Goal: Task Accomplishment & Management: Manage account settings

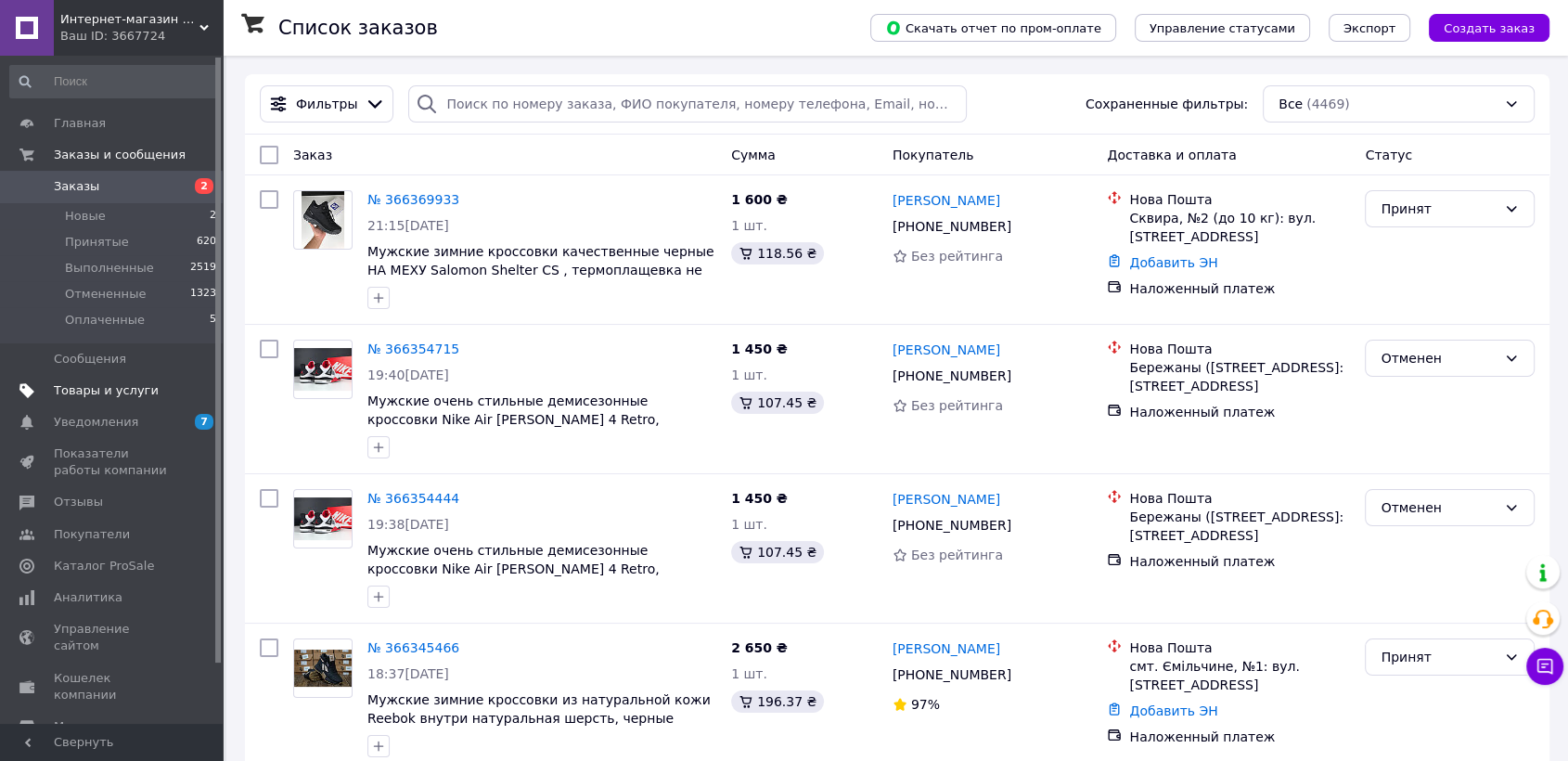
click at [117, 377] on link "Товары и услуги" at bounding box center [113, 390] width 227 height 32
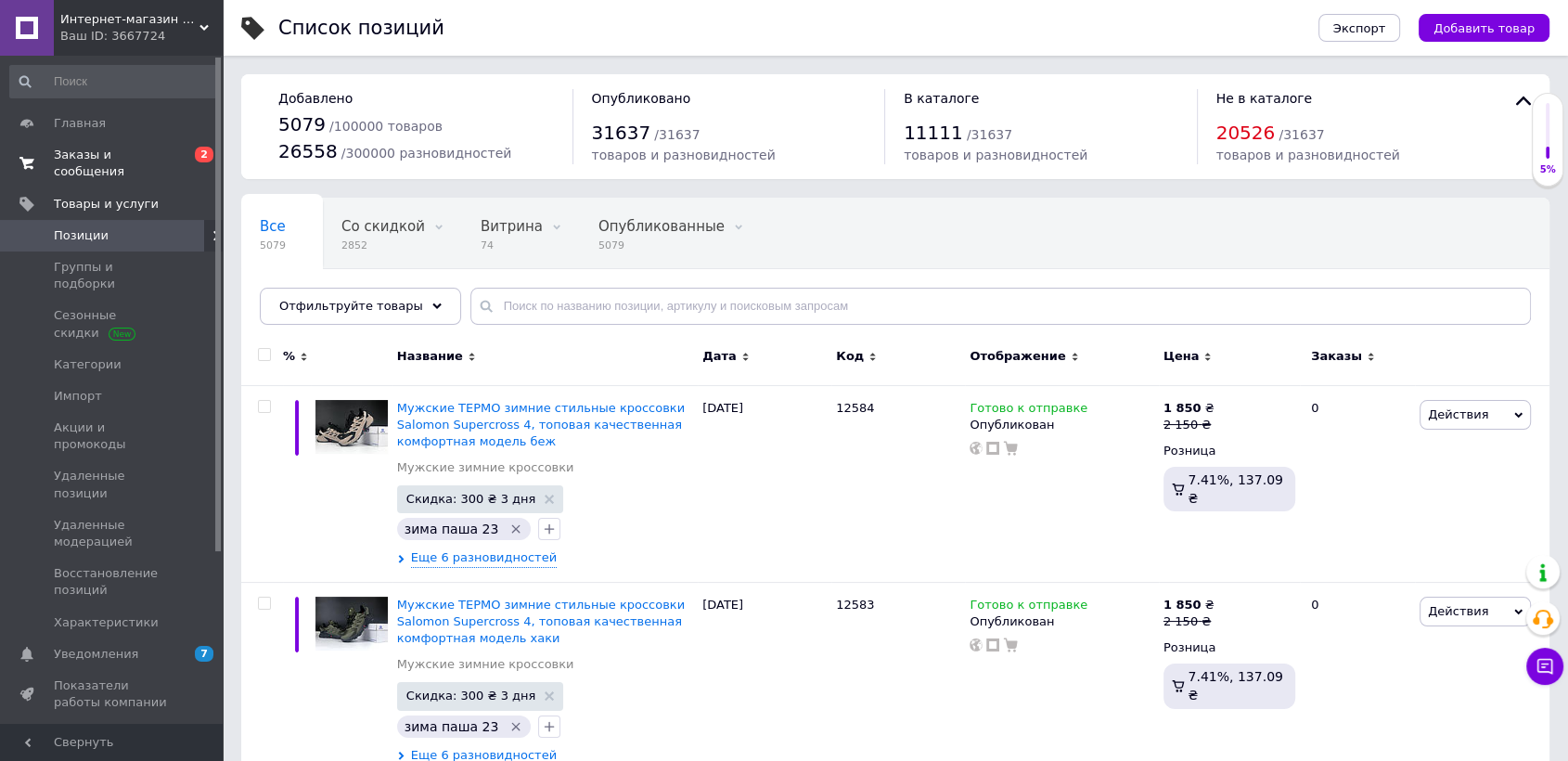
click at [153, 144] on link "Заказы и сообщения 0 2" at bounding box center [113, 164] width 227 height 48
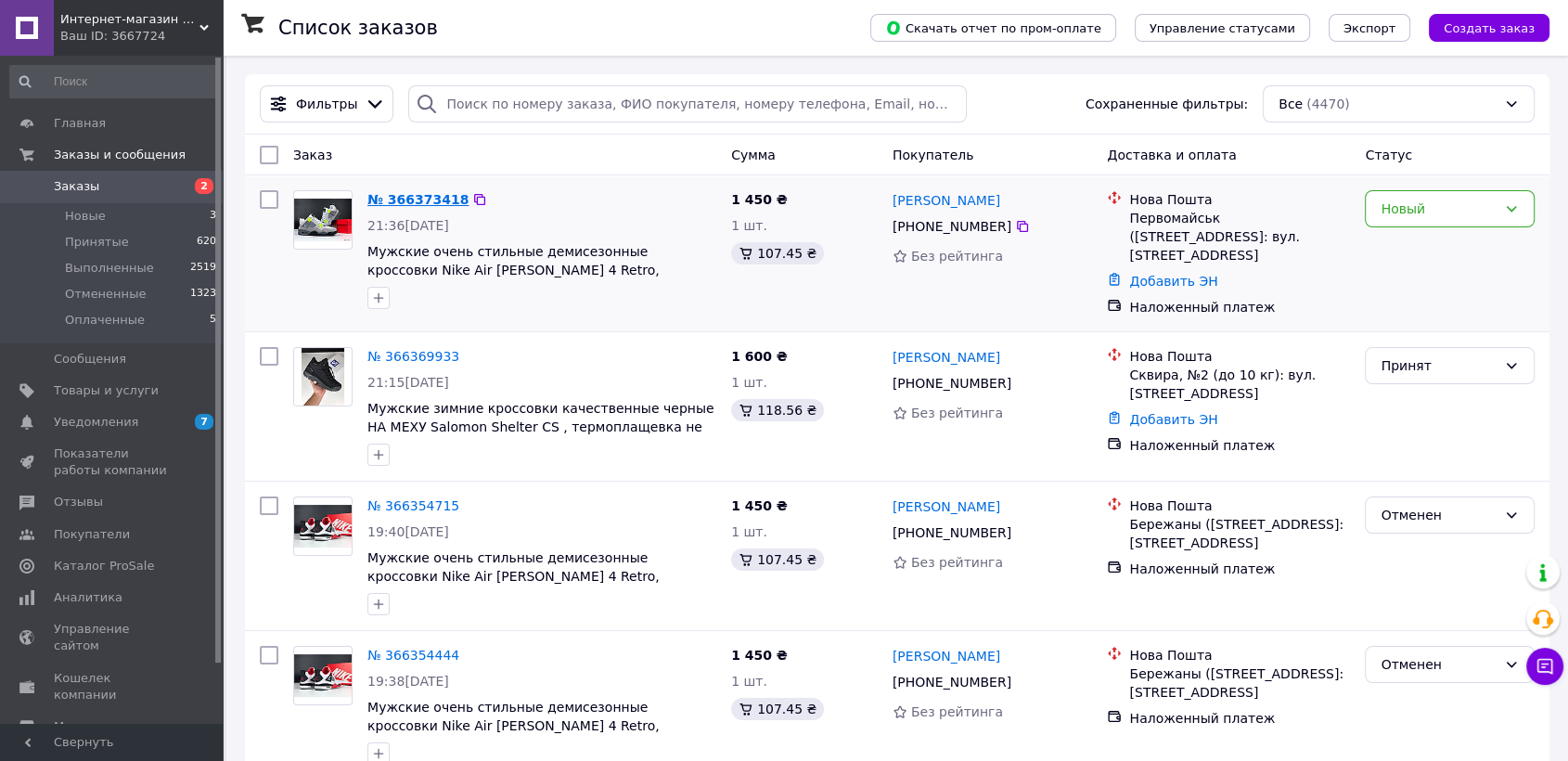
click at [416, 195] on link "№ 366373418" at bounding box center [418, 198] width 101 height 15
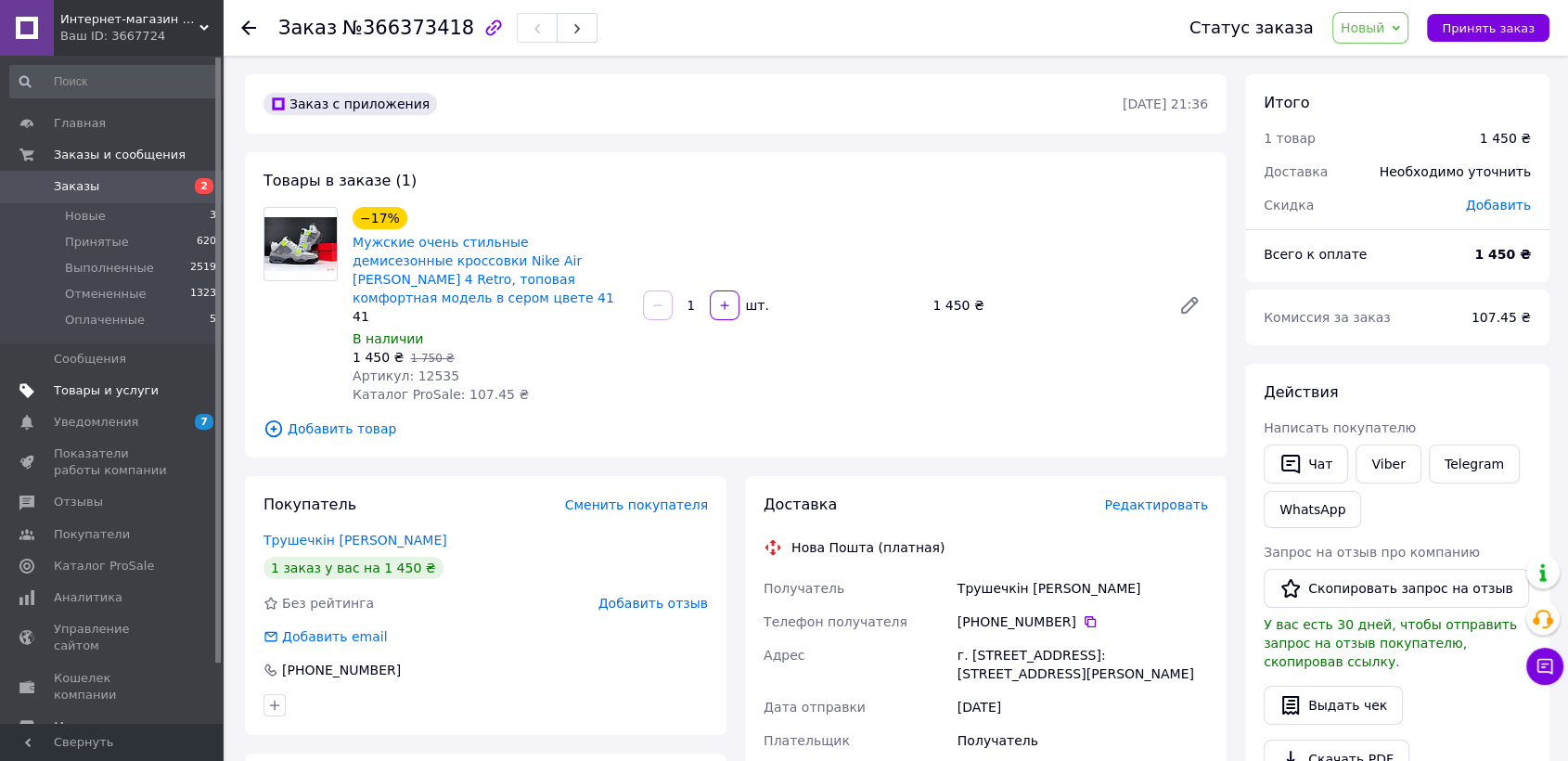
click at [156, 380] on link "Товары и услуги" at bounding box center [113, 390] width 227 height 32
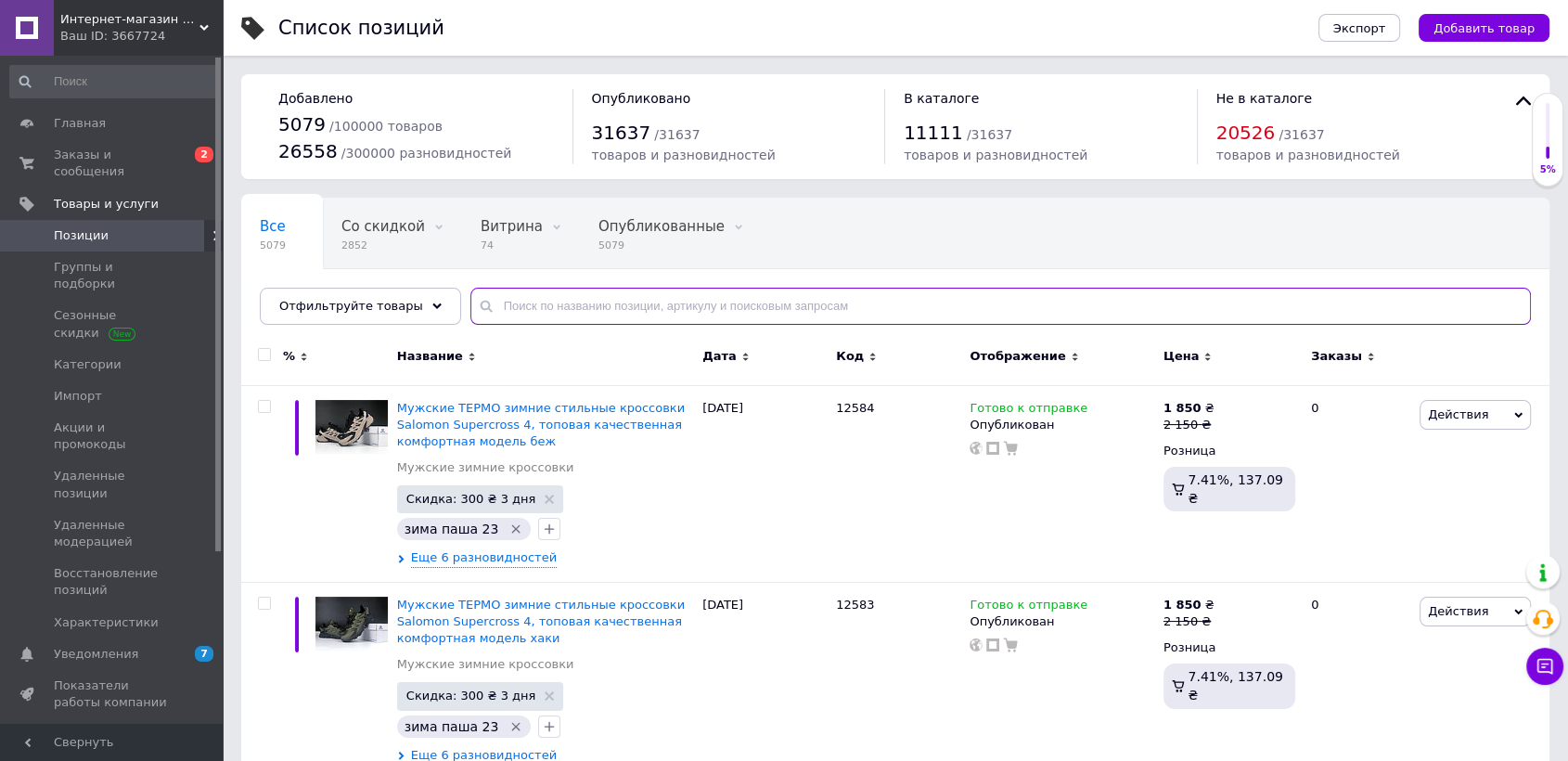
click at [519, 306] on input "text" at bounding box center [1001, 306] width 1061 height 37
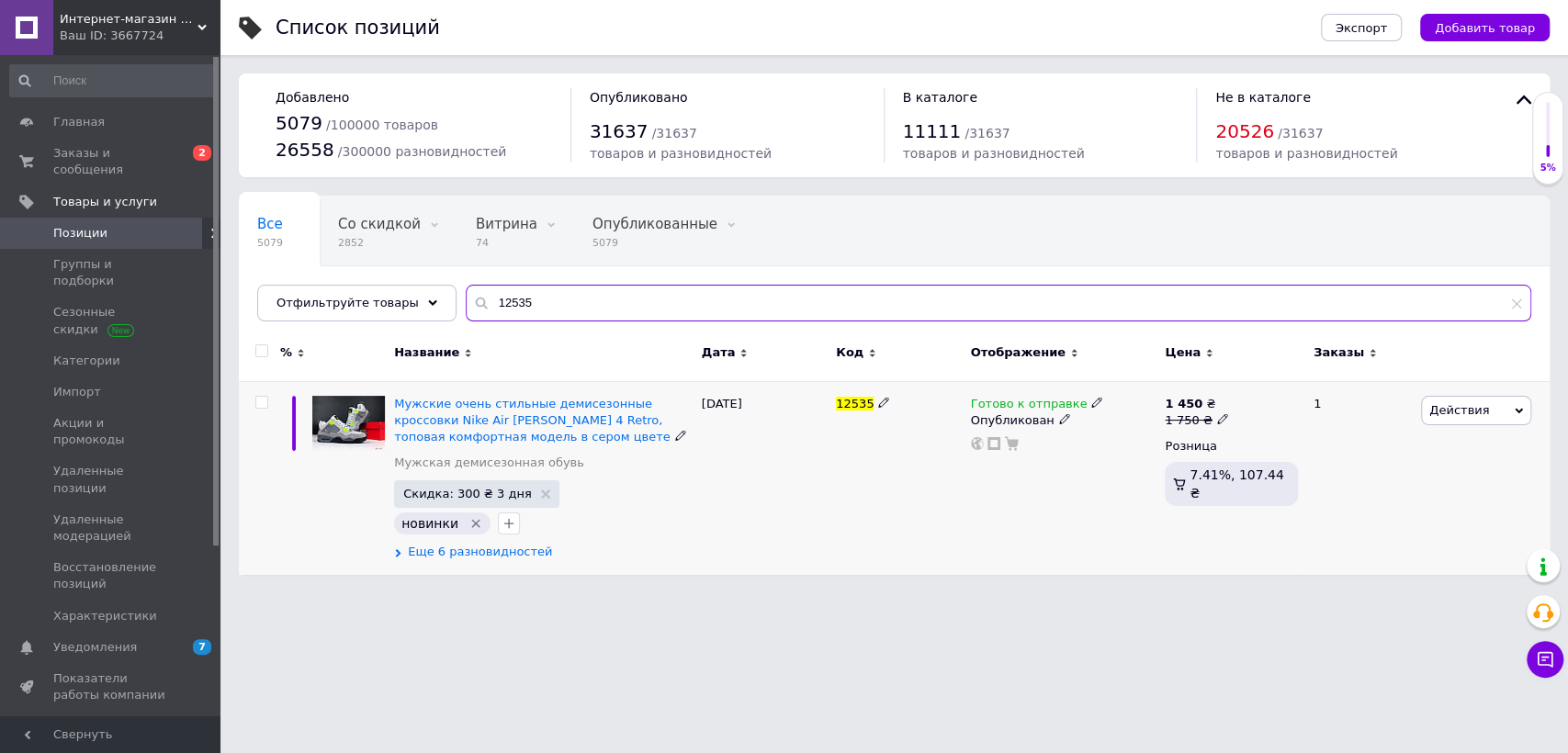
type input "12535"
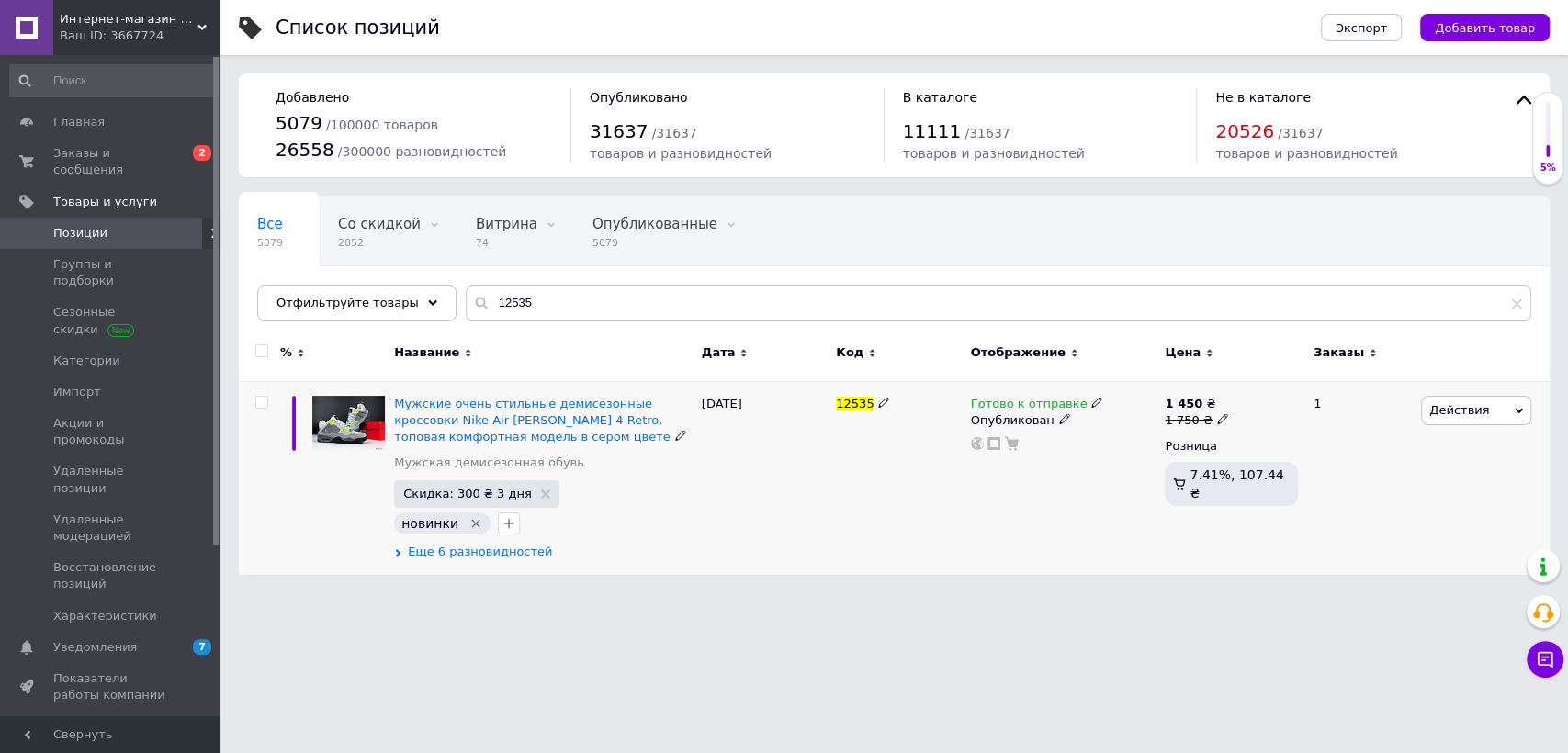
click at [514, 544] on span "Еще 6 разновидностей" at bounding box center [480, 552] width 145 height 16
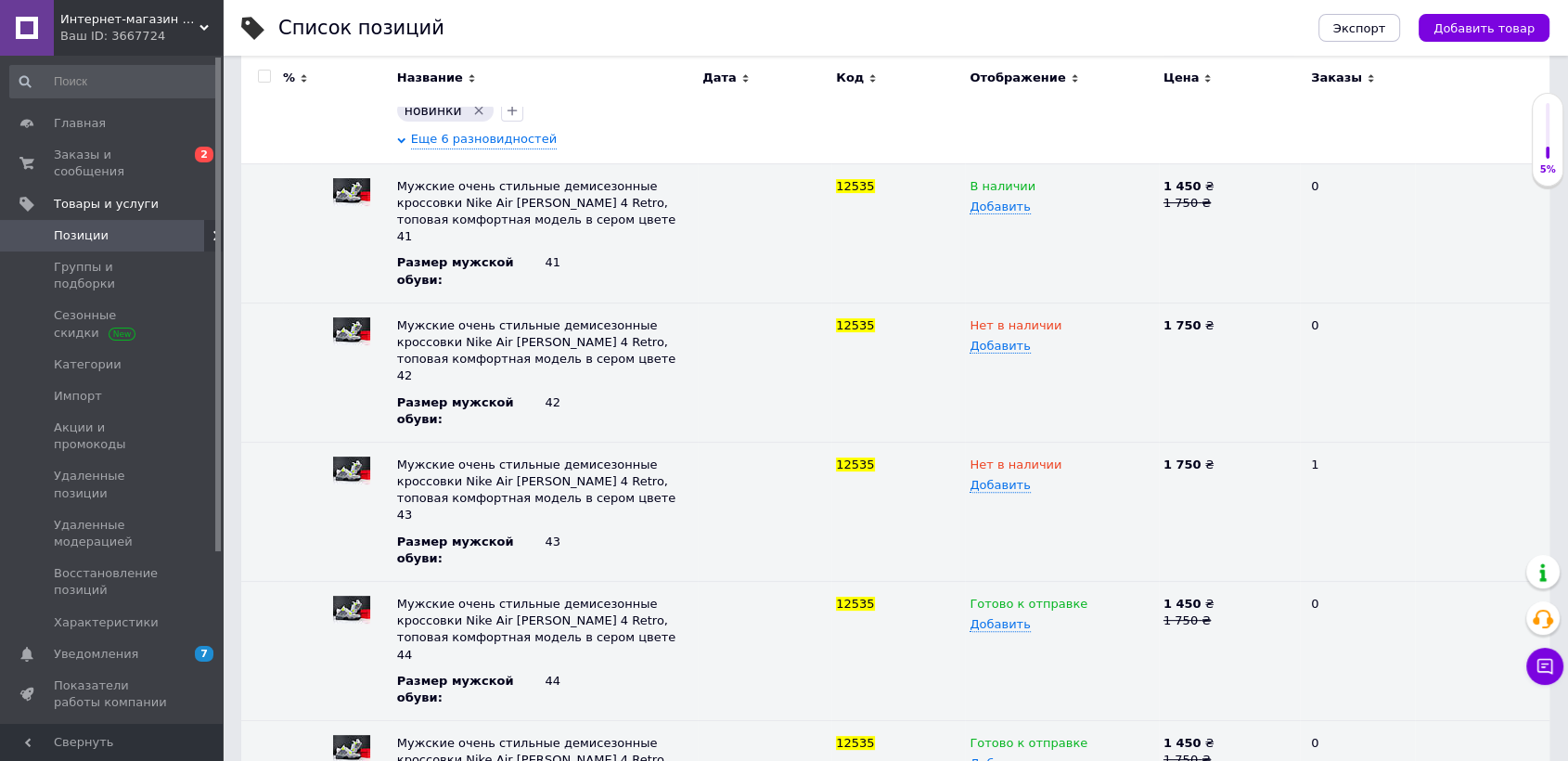
scroll to position [441, 0]
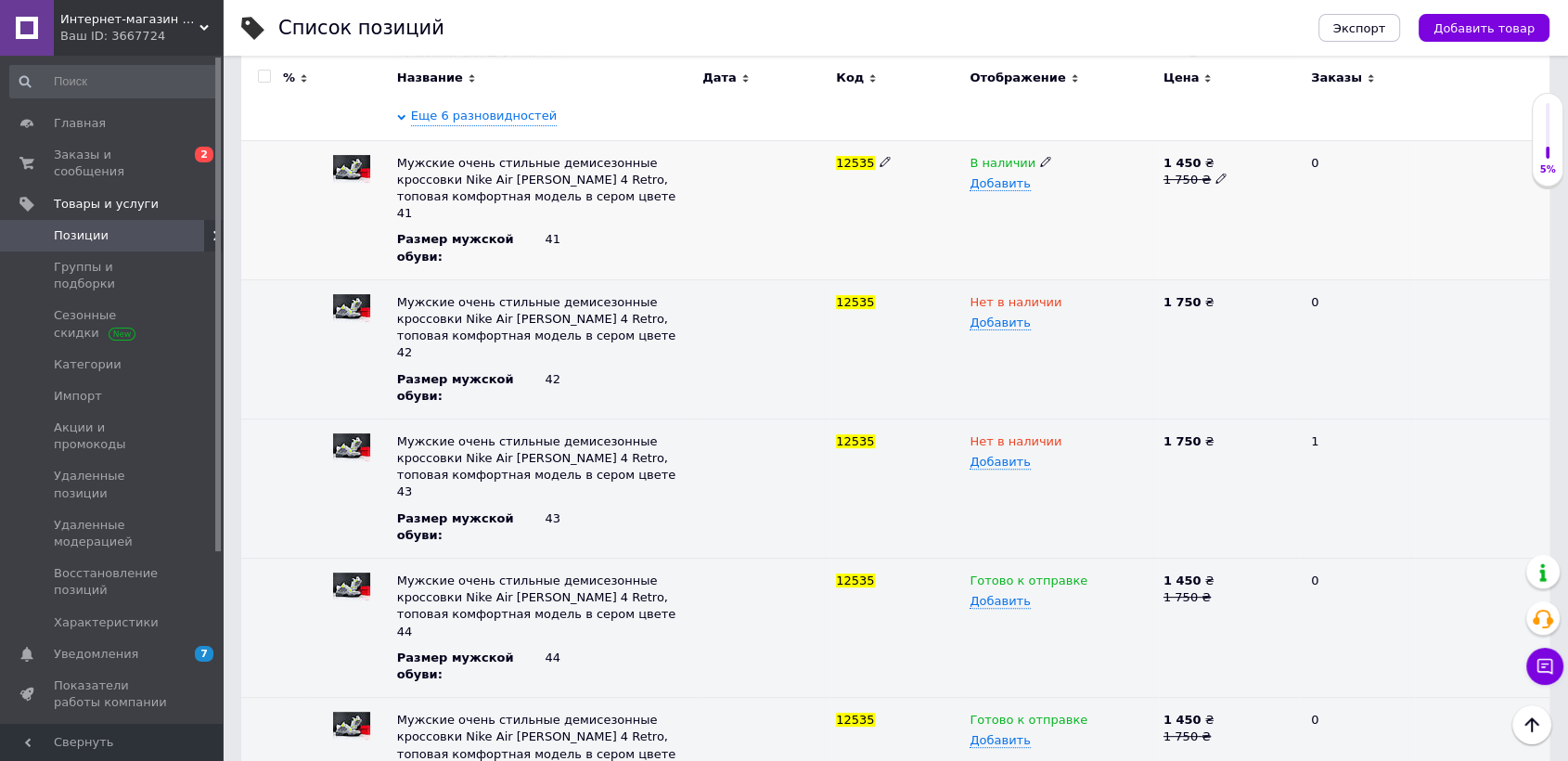
click at [1041, 159] on use at bounding box center [1045, 161] width 11 height 11
click at [1034, 192] on li "Нет в наличии" at bounding box center [1057, 198] width 191 height 26
click at [145, 160] on span "Заказы и сообщения" at bounding box center [113, 163] width 118 height 34
